Goal: Transaction & Acquisition: Purchase product/service

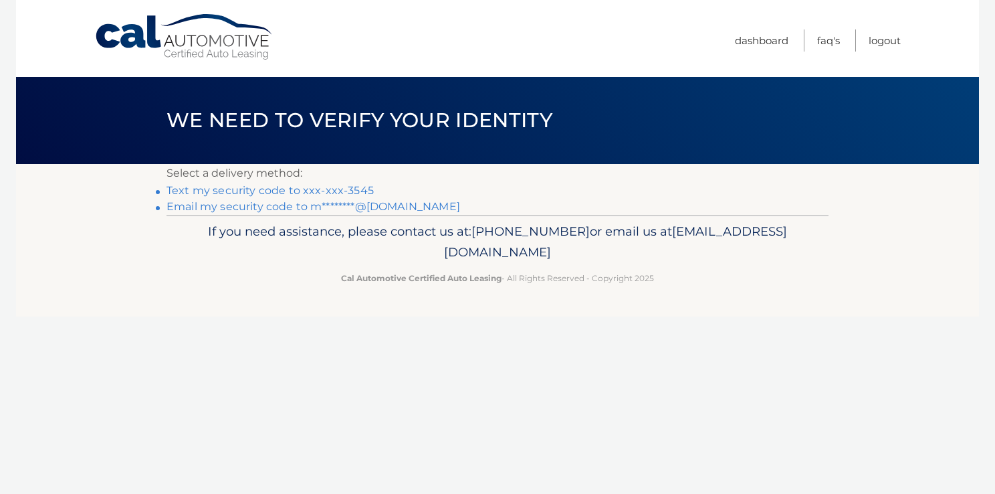
click at [355, 186] on link "Text my security code to xxx-xxx-3545" at bounding box center [270, 190] width 207 height 13
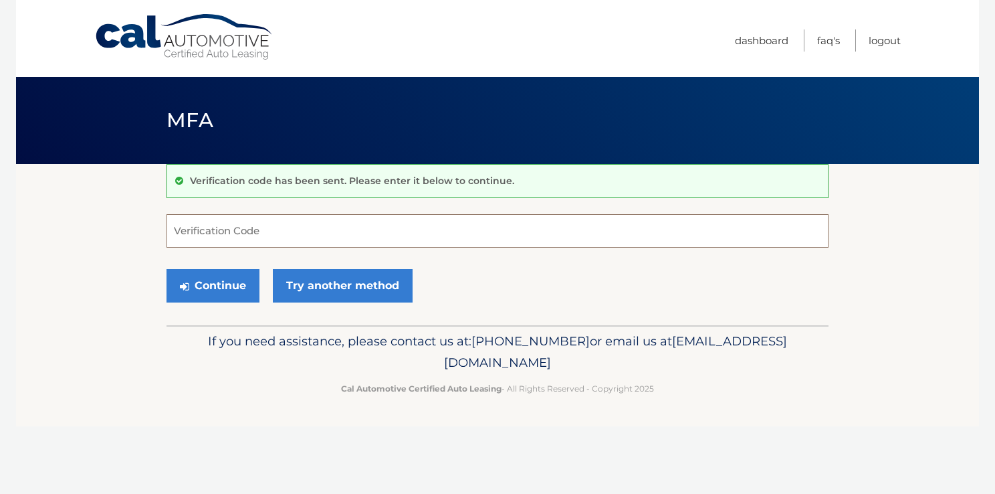
click at [305, 223] on input "Verification Code" at bounding box center [498, 230] width 662 height 33
type input "701191"
click at [226, 280] on button "Continue" at bounding box center [213, 285] width 93 height 33
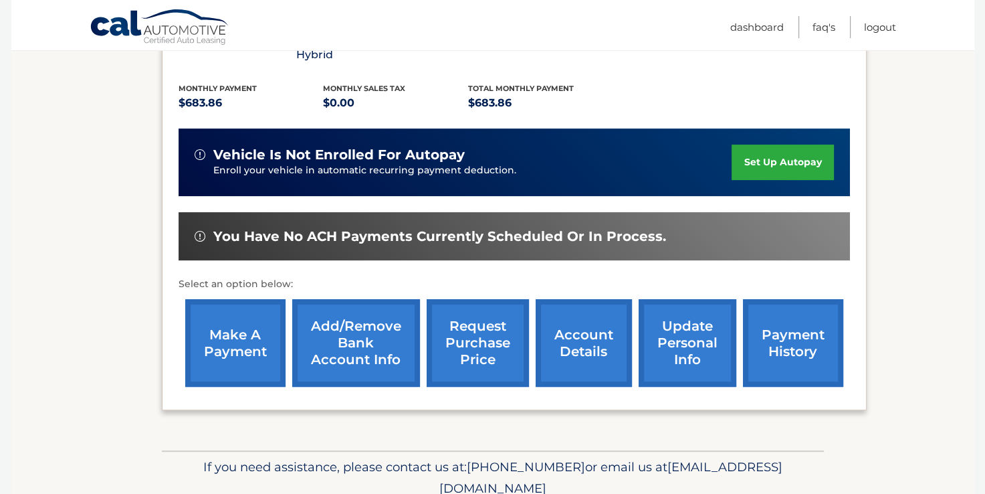
scroll to position [279, 0]
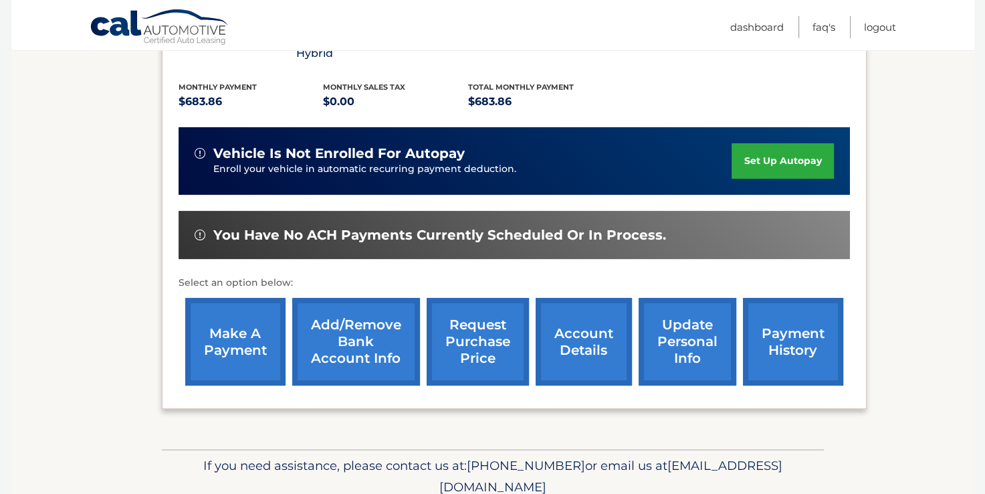
click at [233, 312] on link "make a payment" at bounding box center [235, 342] width 100 height 88
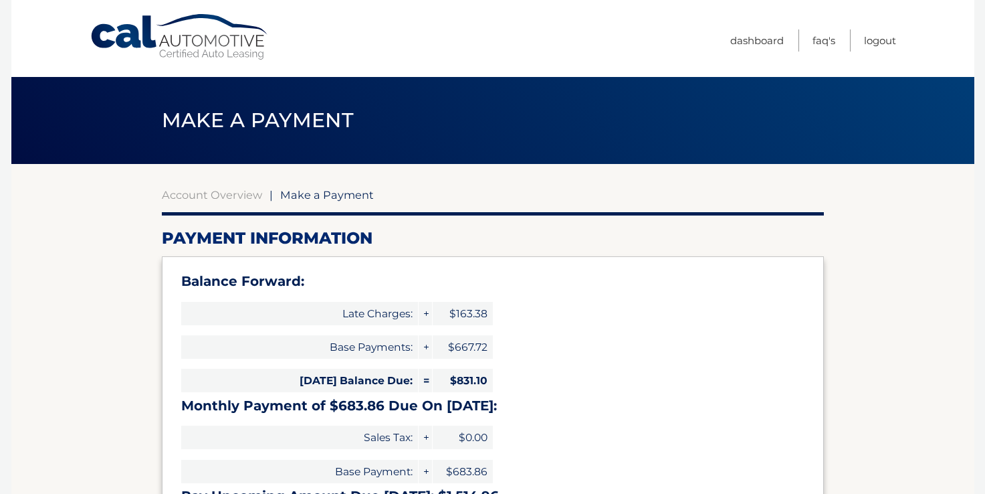
select select "YTM0YTI3NDUtMmJmMS00NWIwLWJmYTItZTMwYzllN2FjMjgx"
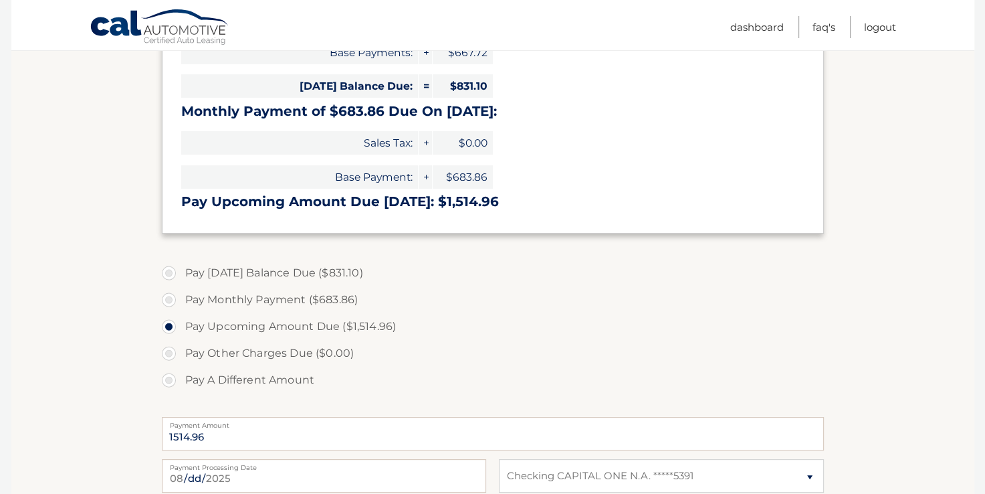
scroll to position [318, 0]
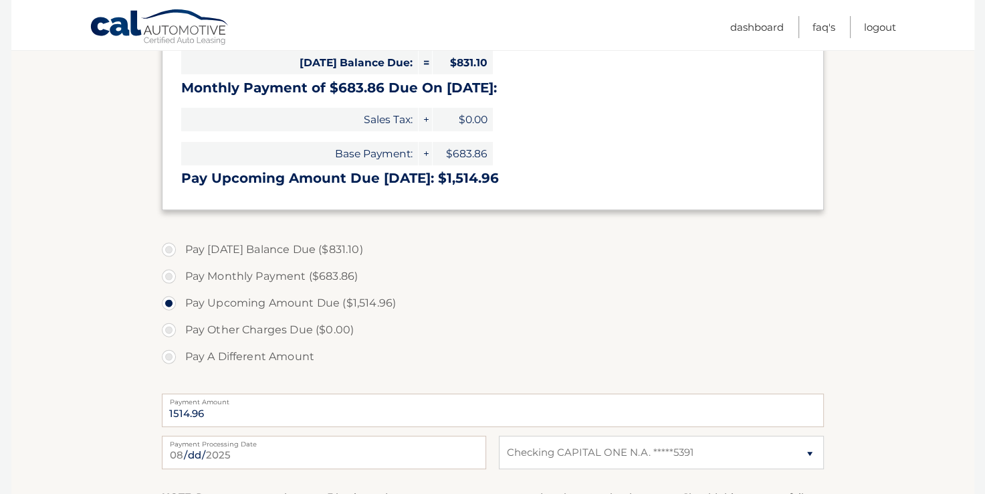
click at [169, 355] on label "Pay A Different Amount" at bounding box center [493, 356] width 662 height 27
click at [169, 355] on input "Pay A Different Amount" at bounding box center [173, 353] width 13 height 21
radio input "true"
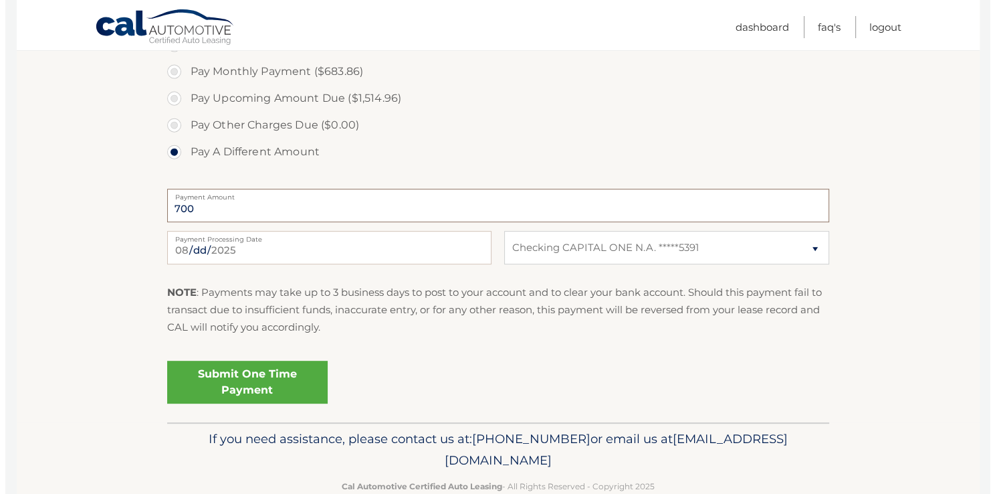
scroll to position [551, 0]
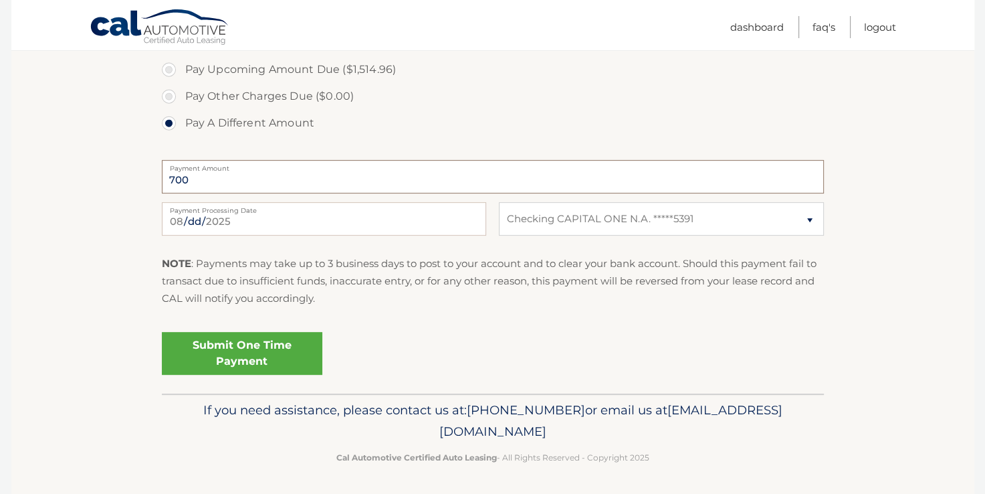
type input "700"
click at [262, 339] on link "Submit One Time Payment" at bounding box center [242, 353] width 161 height 43
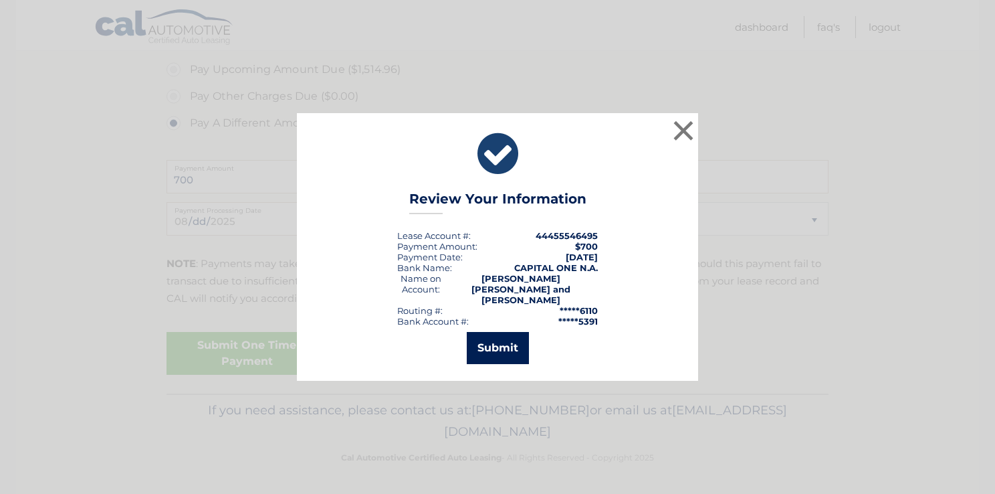
click at [501, 342] on button "Submit" at bounding box center [498, 348] width 62 height 32
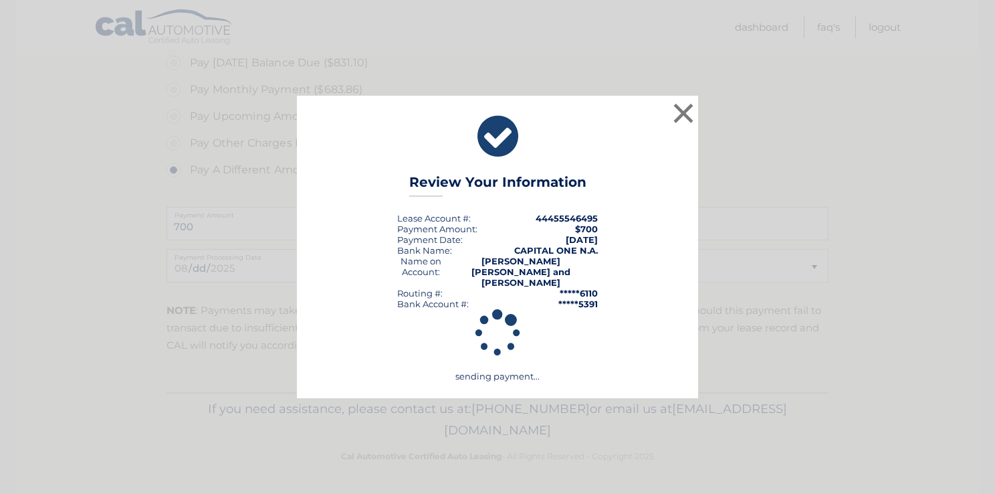
scroll to position [503, 0]
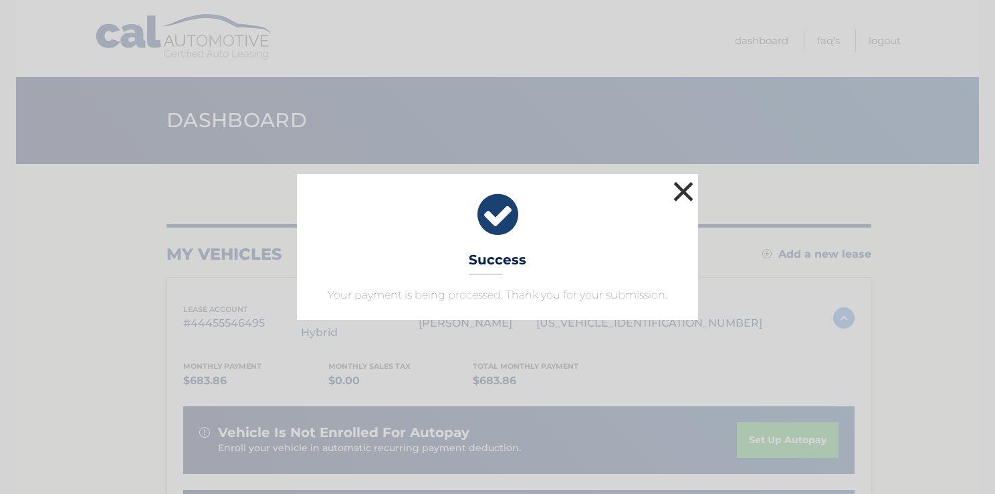
click at [686, 195] on button "×" at bounding box center [683, 191] width 27 height 27
